Goal: Browse casually

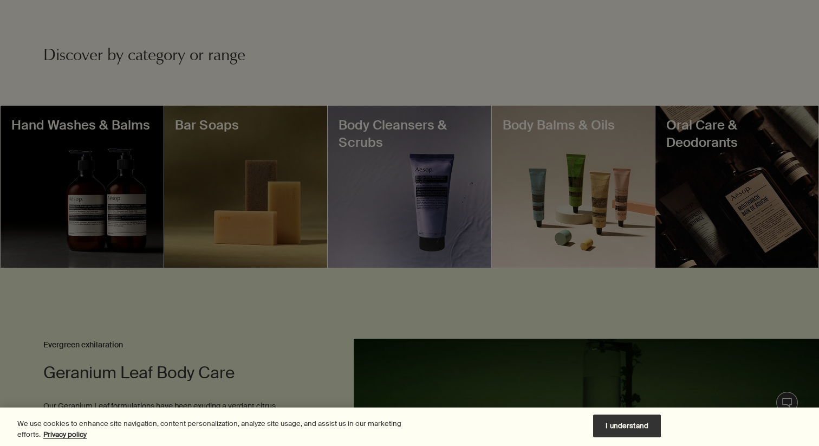
scroll to position [377, 0]
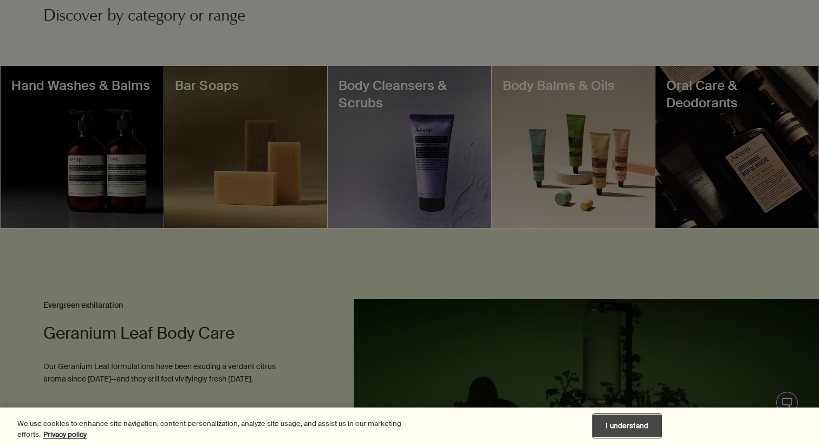
click at [638, 418] on button "I understand" at bounding box center [627, 425] width 68 height 23
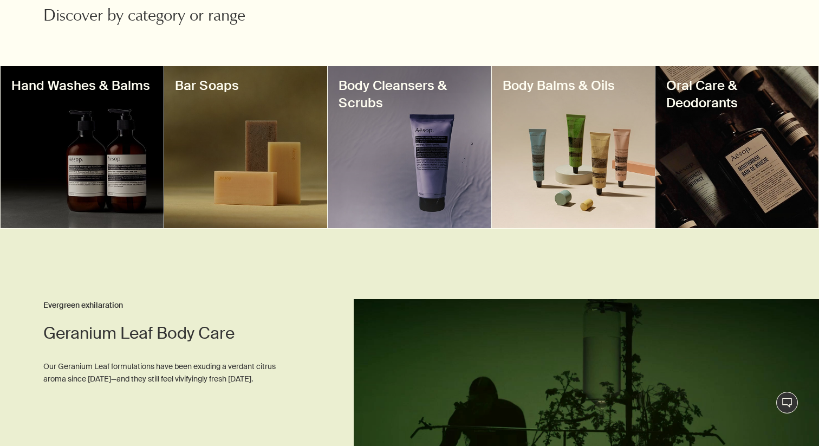
scroll to position [363, 0]
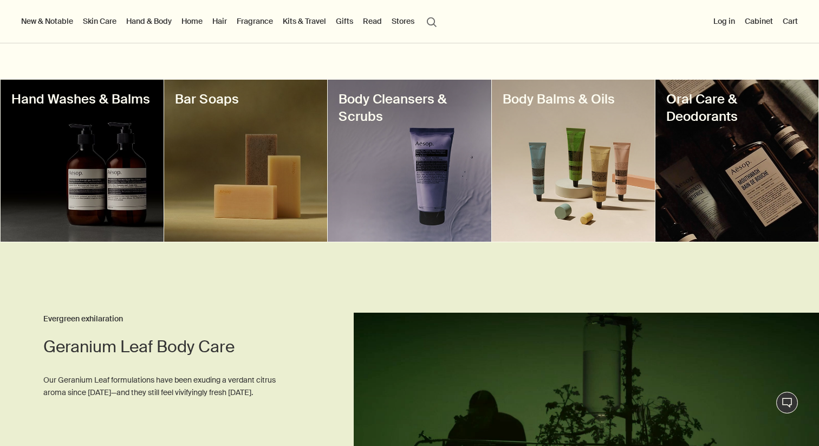
click at [109, 198] on div at bounding box center [82, 161] width 163 height 162
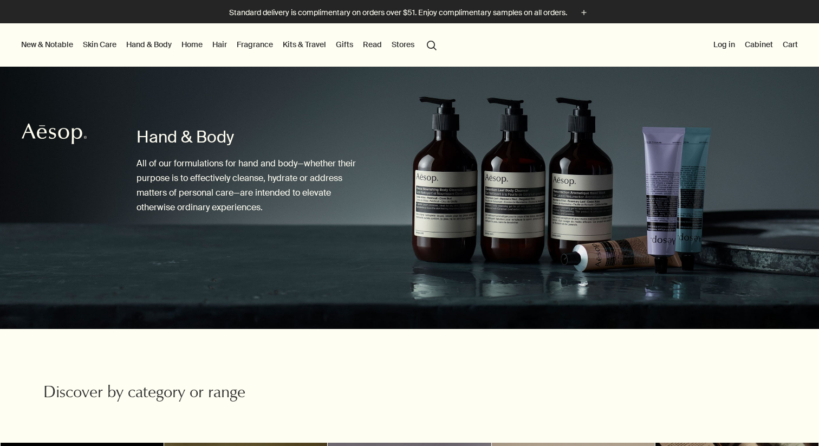
scroll to position [363, 0]
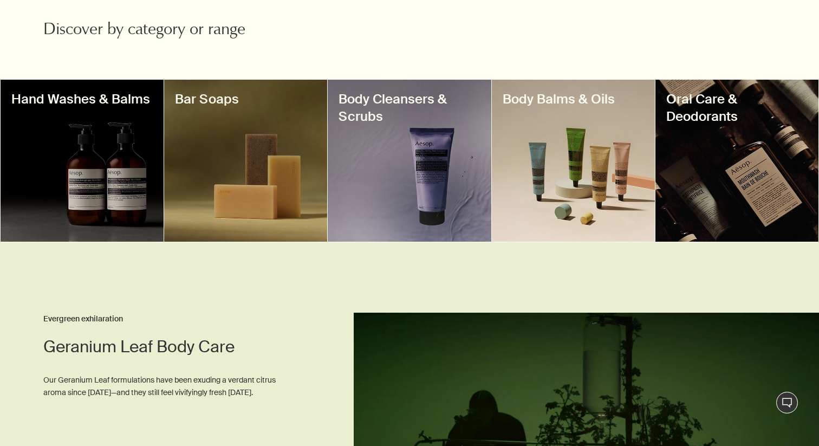
click at [443, 144] on div at bounding box center [409, 161] width 163 height 162
